Goal: Register for event/course

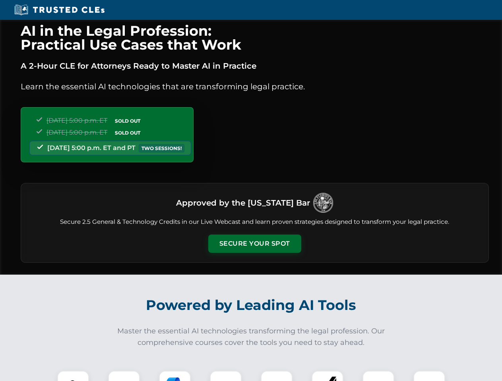
click at [254, 244] on button "Secure Your Spot" at bounding box center [254, 244] width 93 height 18
click at [73, 376] on img at bounding box center [73, 386] width 23 height 23
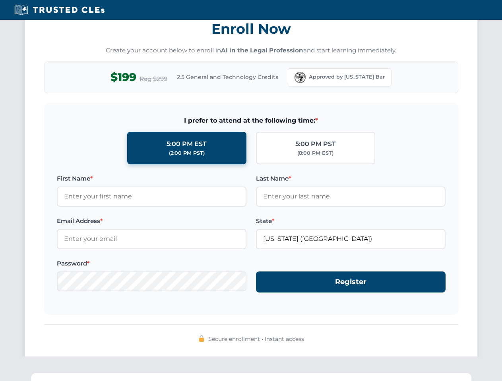
scroll to position [780, 0]
